Goal: Information Seeking & Learning: Learn about a topic

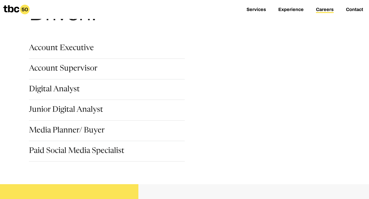
scroll to position [75, 0]
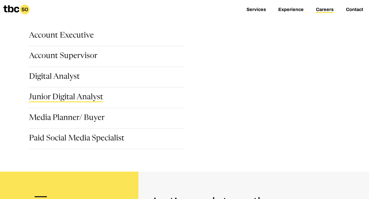
click at [84, 95] on link "Junior Digital Analyst" at bounding box center [66, 98] width 74 height 9
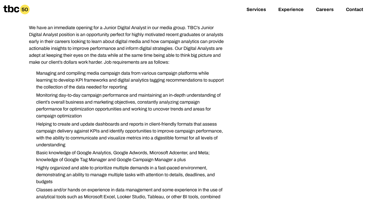
scroll to position [110, 0]
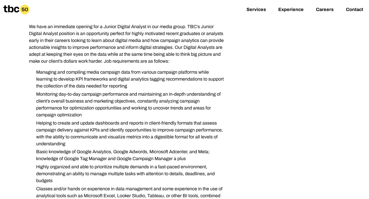
click at [132, 84] on li "Managing and compiling media campaign data from various campaign platforms whil…" at bounding box center [128, 79] width 193 height 21
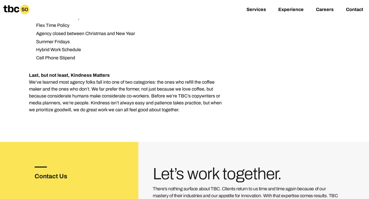
scroll to position [723, 0]
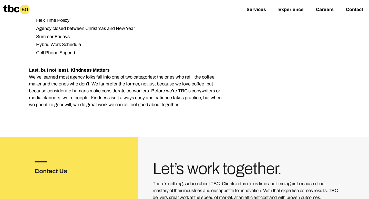
drag, startPoint x: 29, startPoint y: 136, endPoint x: 183, endPoint y: 91, distance: 160.4
copy div "Lo ipsu do sitametco adipisc eli s Doeius Tempori Utlabor et dol magna aliqu. E…"
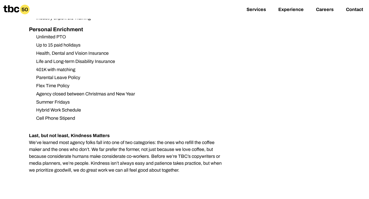
click at [156, 51] on ul "Unlimited PTO Up to 15 paid holidays Health, Dental and Vision Insurance Life a…" at bounding box center [127, 78] width 197 height 88
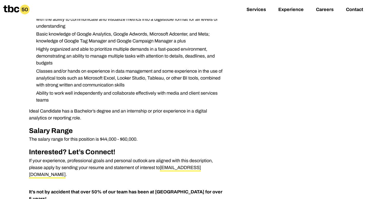
scroll to position [228, 0]
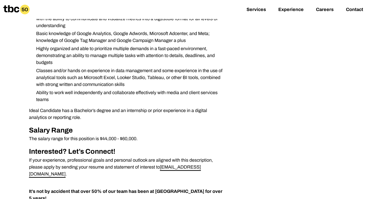
click at [198, 170] on link "[EMAIL_ADDRESS][DOMAIN_NAME]" at bounding box center [115, 171] width 172 height 13
drag, startPoint x: 161, startPoint y: 167, endPoint x: 200, endPoint y: 164, distance: 39.8
click at [200, 164] on p "If your experience, professional goals and personal outlook are aligned with th…" at bounding box center [127, 167] width 197 height 21
copy link "[EMAIL_ADDRESS][DOMAIN_NAME]"
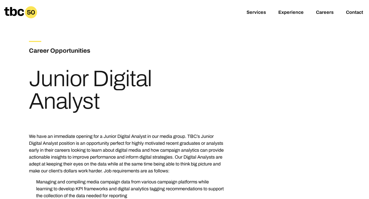
drag, startPoint x: 29, startPoint y: 79, endPoint x: 98, endPoint y: 104, distance: 72.7
click at [98, 104] on h1 "Junior Digital Analyst" at bounding box center [127, 90] width 197 height 45
copy h1 "Junior Digital Analyst"
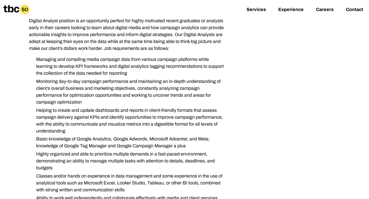
click at [155, 58] on li "Managing and compiling media campaign data from various campaign platforms whil…" at bounding box center [128, 66] width 193 height 21
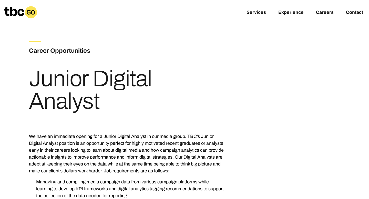
drag, startPoint x: 32, startPoint y: 80, endPoint x: 117, endPoint y: 98, distance: 86.9
click at [117, 98] on h1 "Junior Digital Analyst" at bounding box center [127, 90] width 197 height 45
copy h1 "Junior Digital Analyst"
click at [257, 13] on link "Services" at bounding box center [255, 13] width 19 height 6
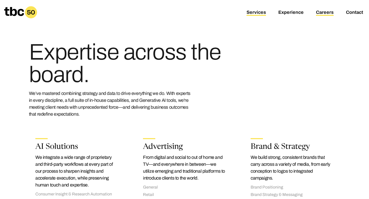
click at [329, 12] on link "Careers" at bounding box center [325, 13] width 18 height 6
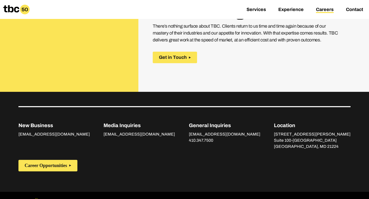
scroll to position [260, 0]
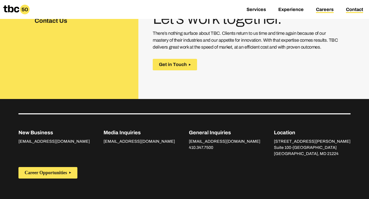
click at [356, 10] on link "Contact" at bounding box center [354, 10] width 17 height 6
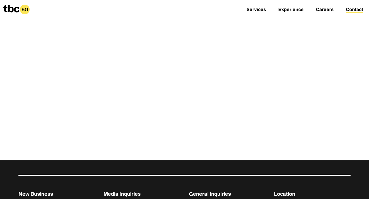
scroll to position [43, 0]
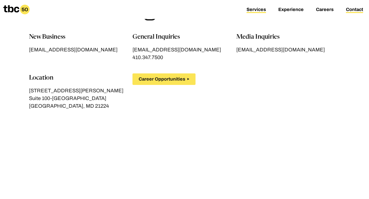
click at [256, 7] on link "Services" at bounding box center [255, 10] width 19 height 6
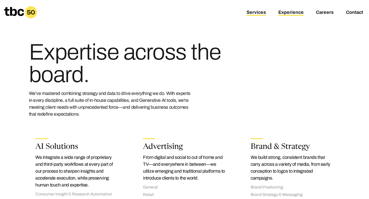
click at [298, 12] on link "Experience" at bounding box center [290, 13] width 25 height 6
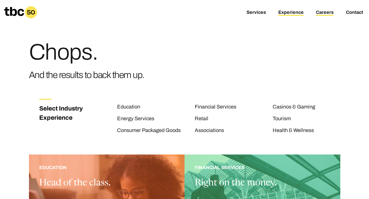
click at [323, 14] on link "Careers" at bounding box center [325, 13] width 18 height 6
